Goal: Task Accomplishment & Management: Use online tool/utility

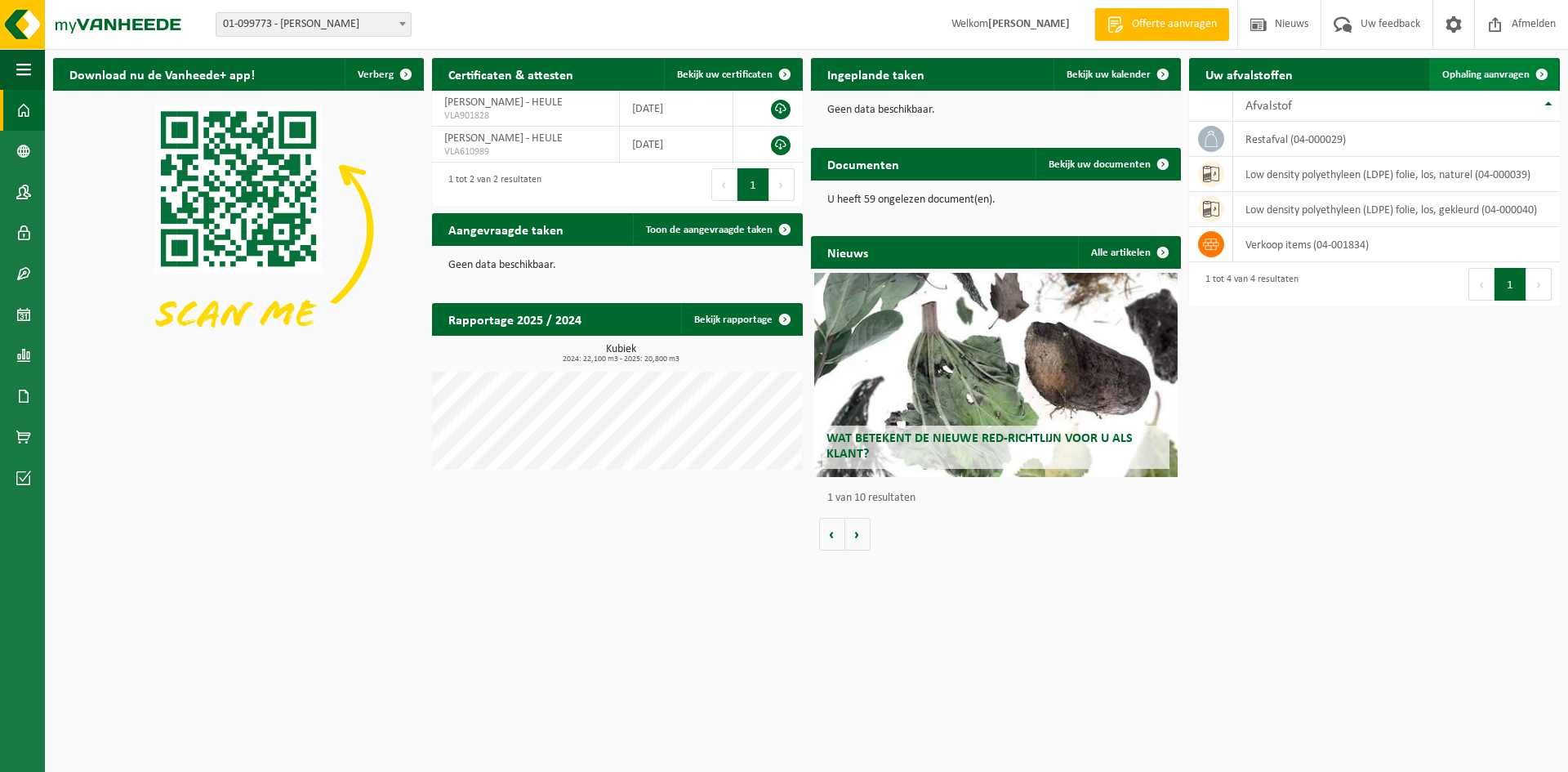
click at [1461, 77] on span "Ophaling aanvragen" at bounding box center [1486, 75] width 87 height 11
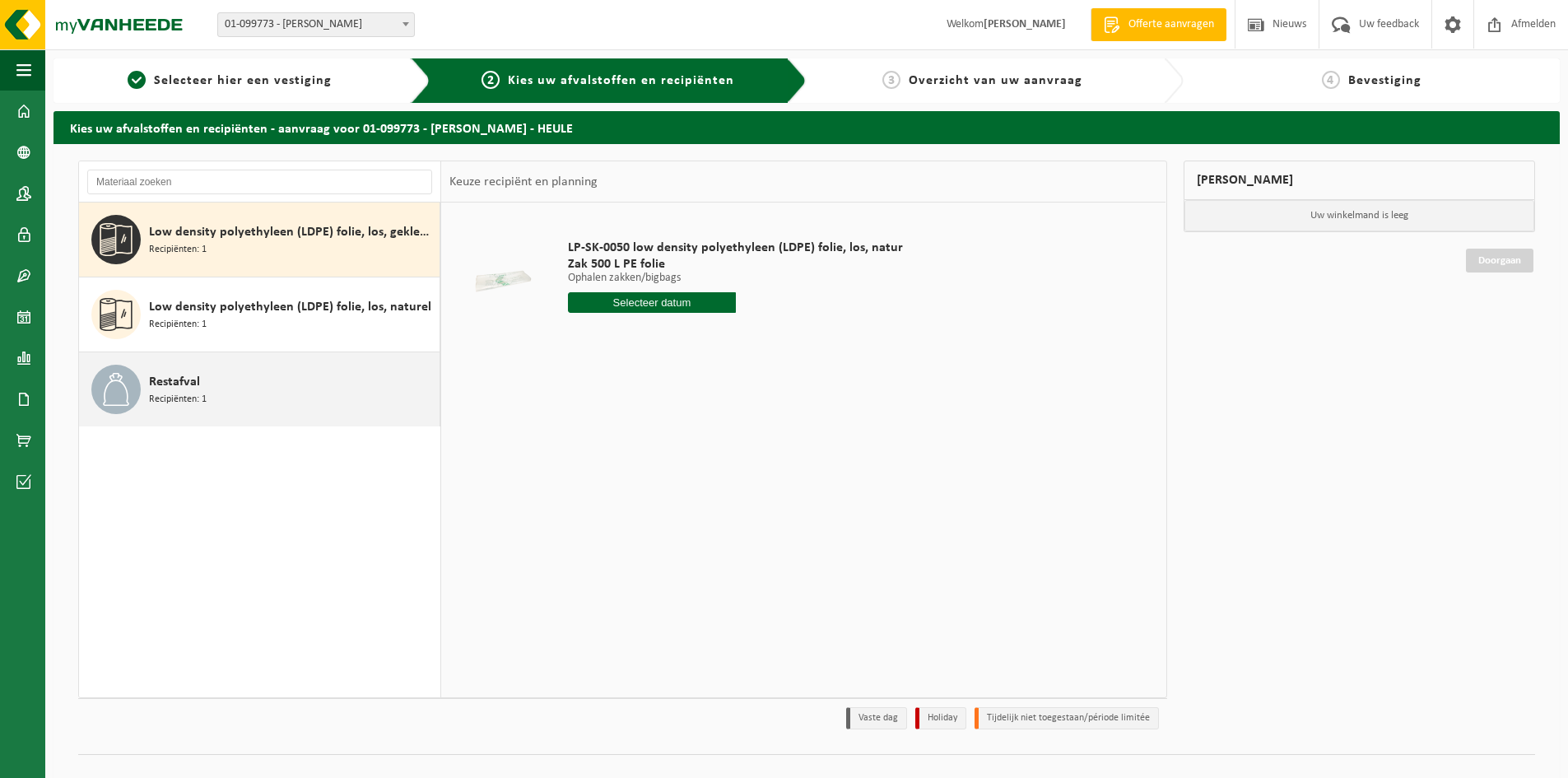
click at [129, 379] on icon at bounding box center [116, 390] width 33 height 33
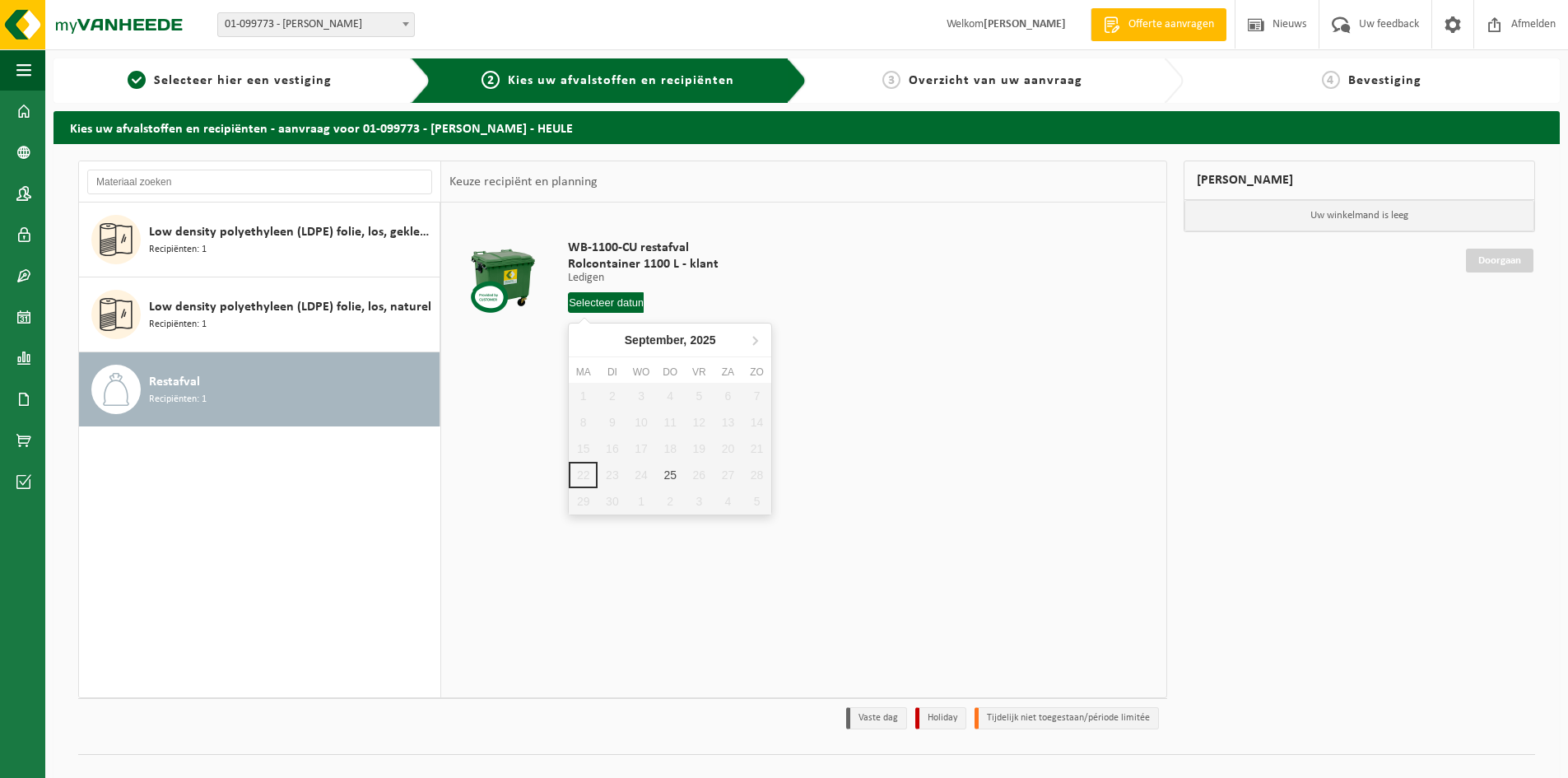
click at [617, 296] on input "text" at bounding box center [606, 302] width 76 height 21
click at [674, 476] on div "25" at bounding box center [670, 475] width 29 height 26
type input "Van 2025-09-25"
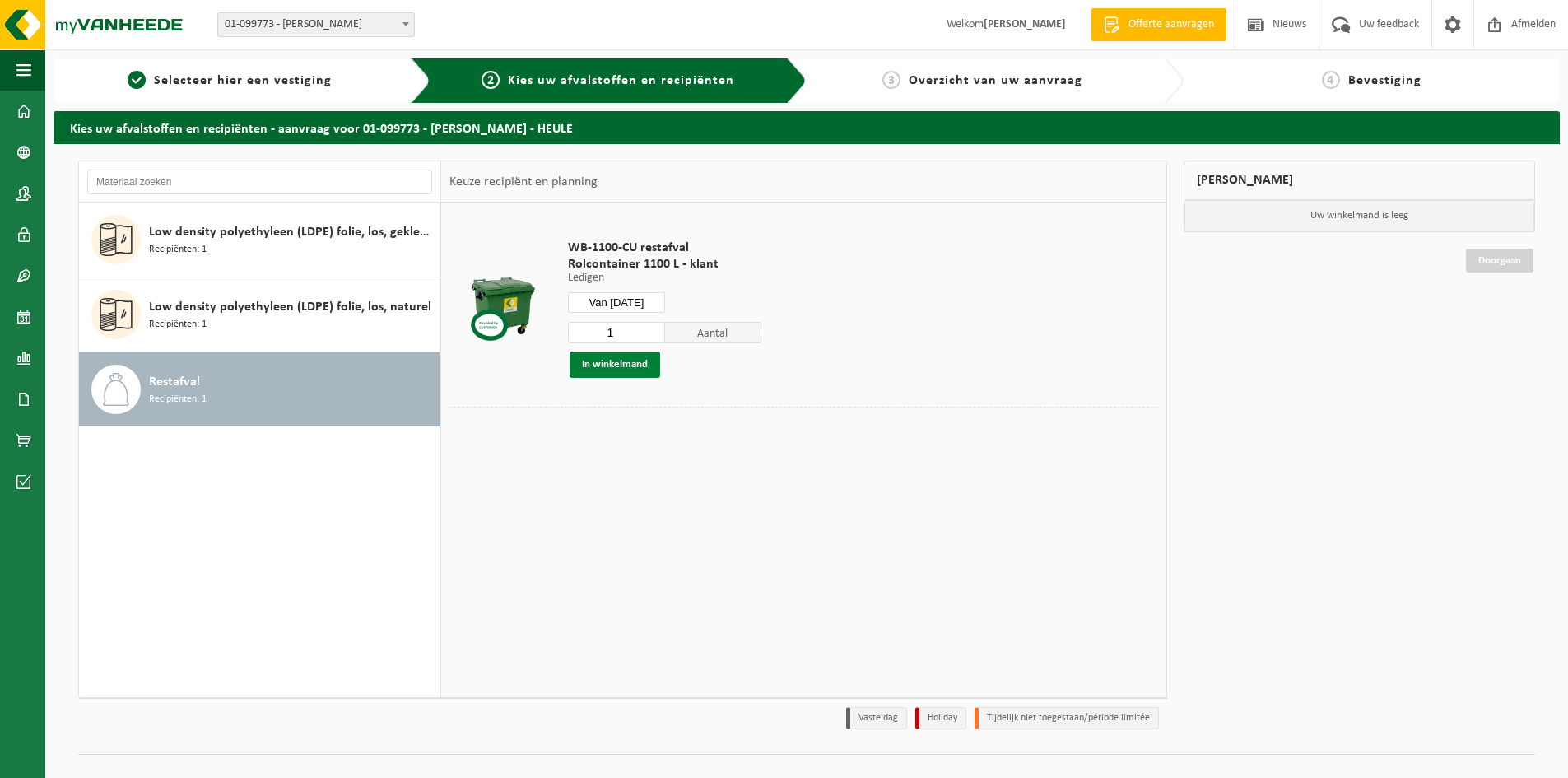
click at [597, 366] on button "In winkelmand" at bounding box center [614, 365] width 90 height 26
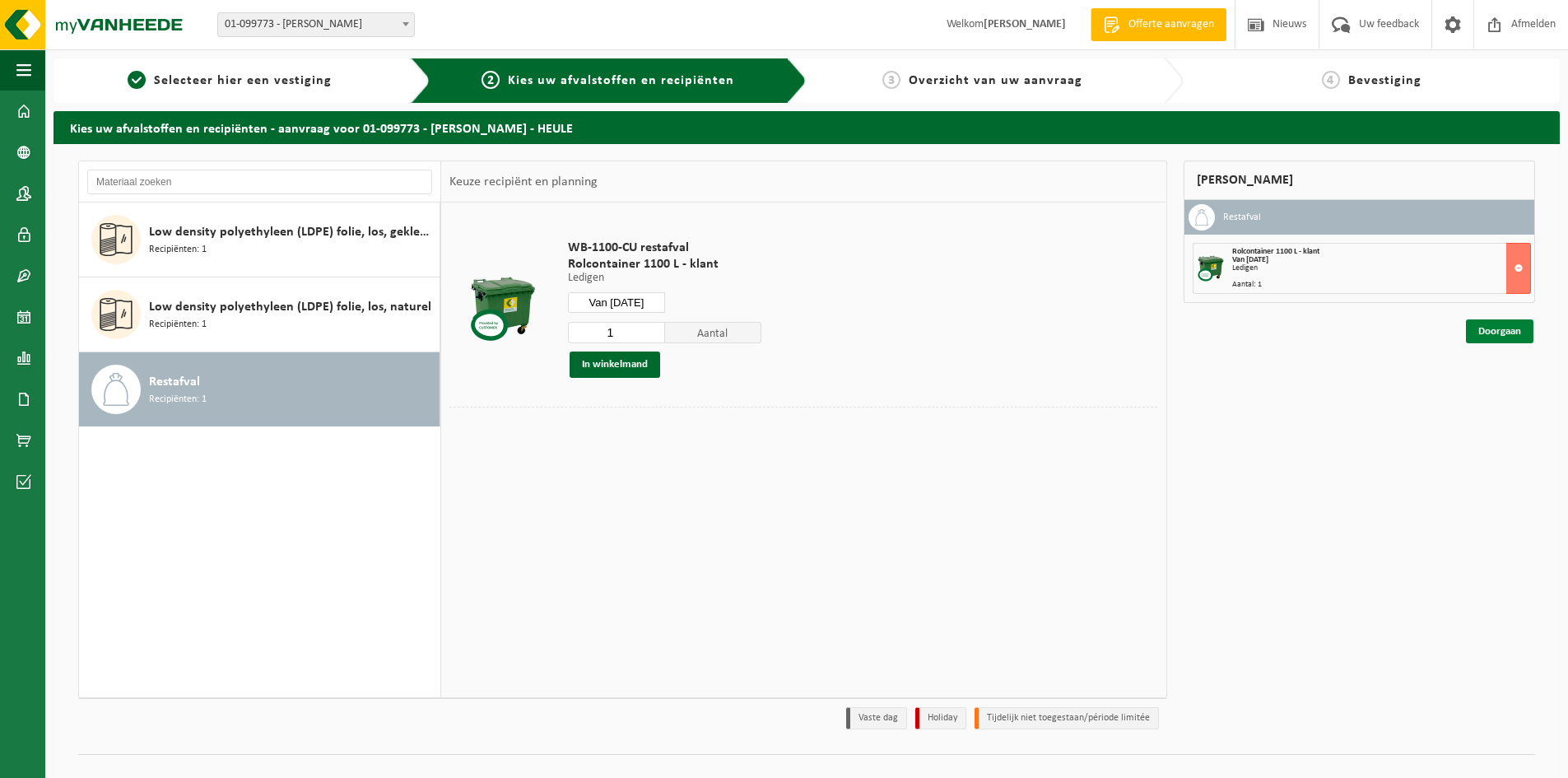
click at [1480, 329] on link "Doorgaan" at bounding box center [1499, 331] width 68 height 24
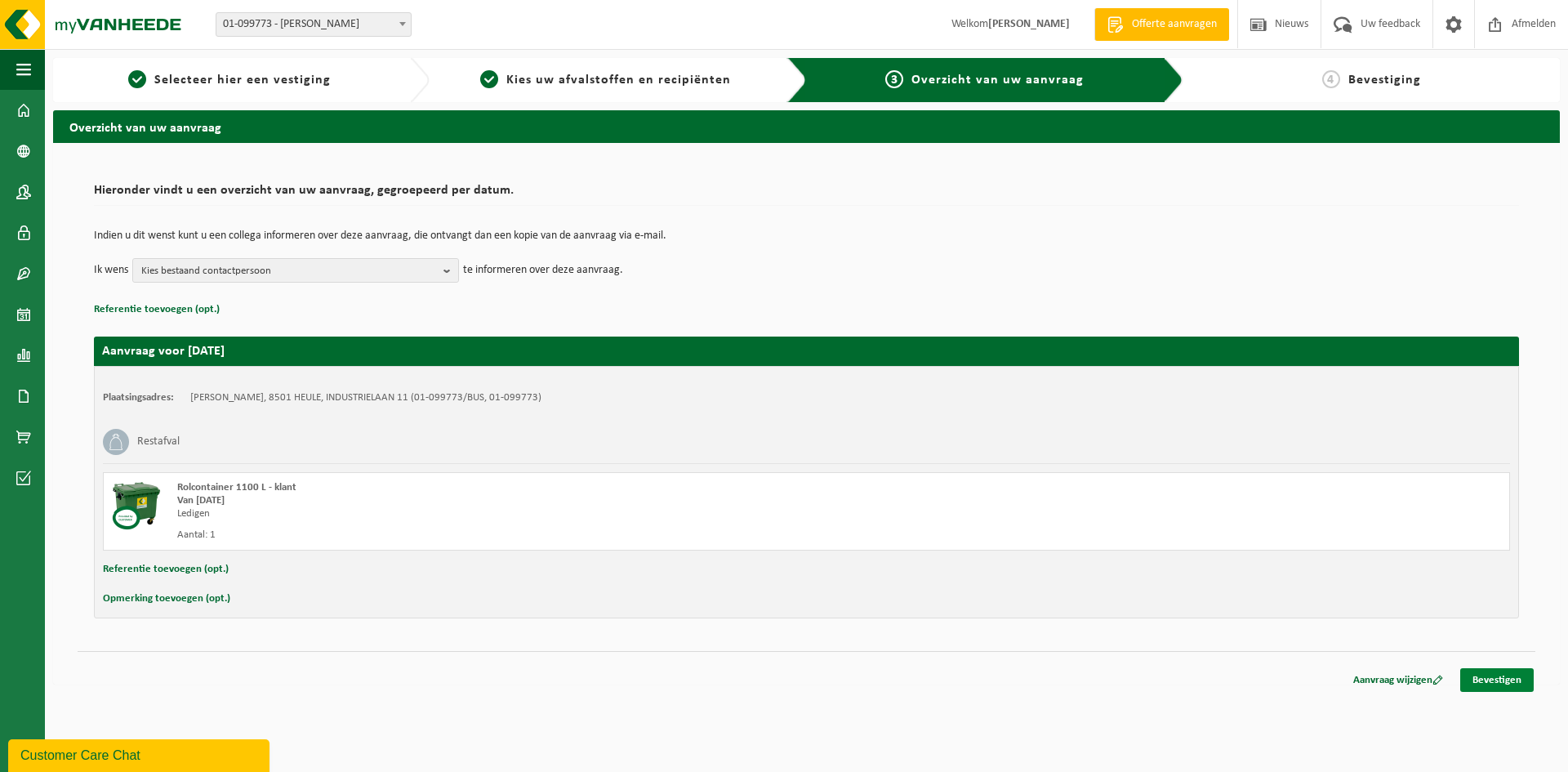
click at [1479, 680] on link "Bevestigen" at bounding box center [1497, 680] width 74 height 24
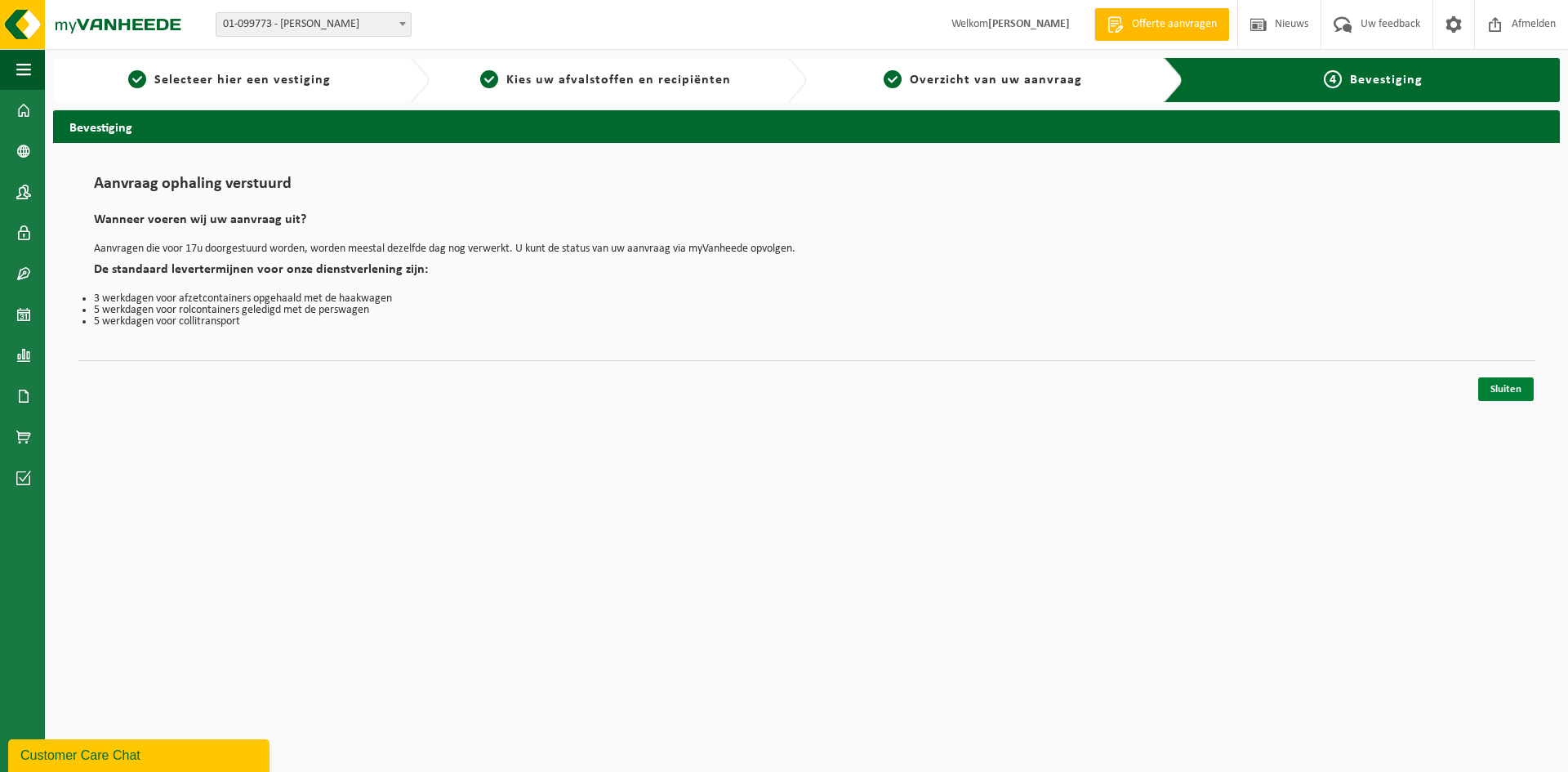
click at [1488, 388] on link "Sluiten" at bounding box center [1506, 389] width 56 height 24
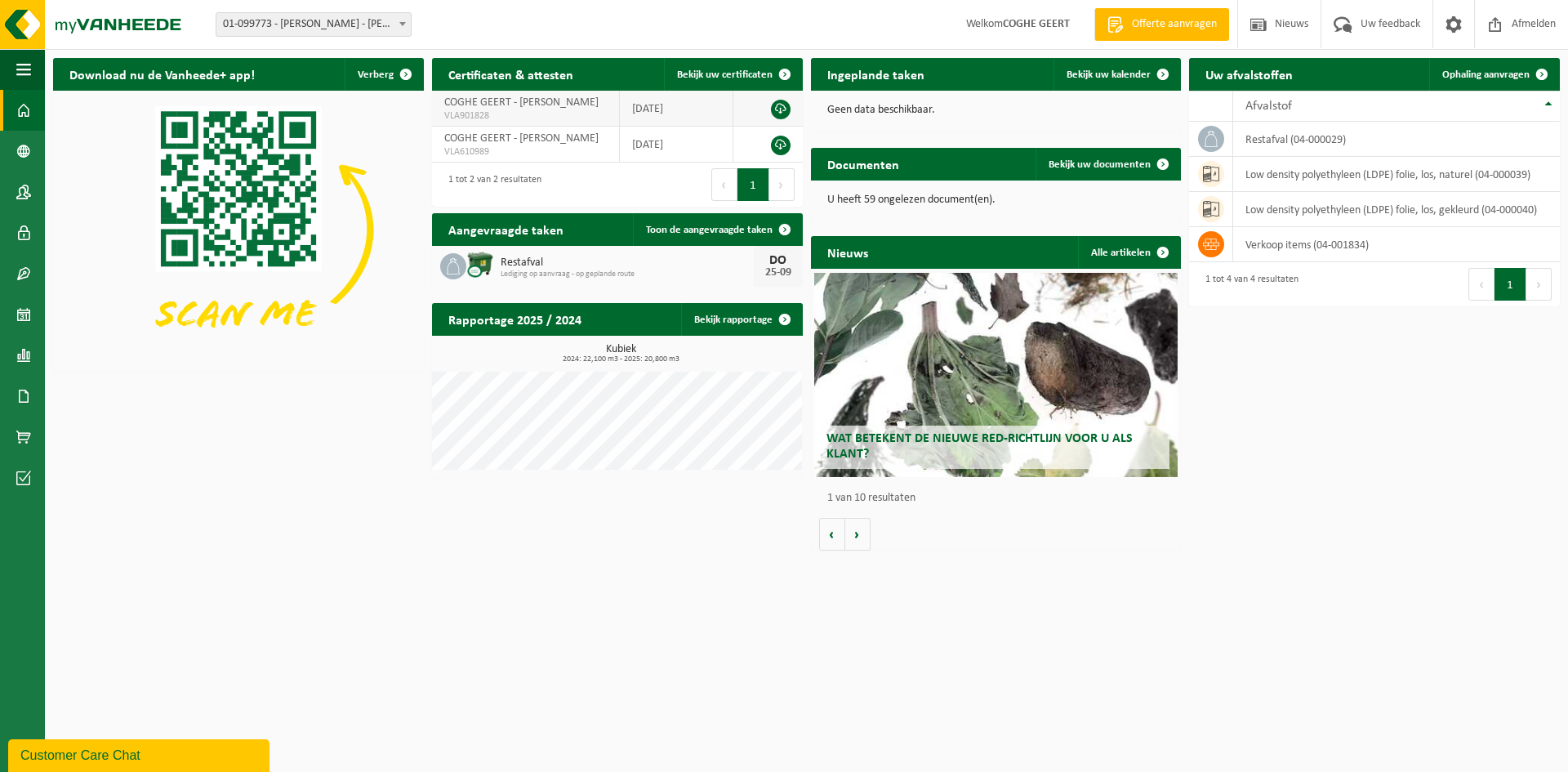
click at [781, 106] on link at bounding box center [781, 109] width 20 height 20
click at [779, 147] on link at bounding box center [781, 145] width 20 height 20
